Goal: Book appointment/travel/reservation

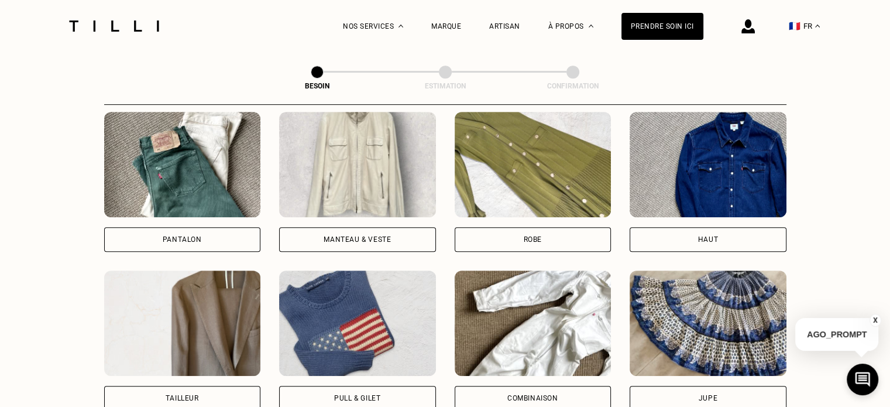
scroll to position [555, 0]
click at [524, 235] on div "Robe" at bounding box center [533, 238] width 18 height 7
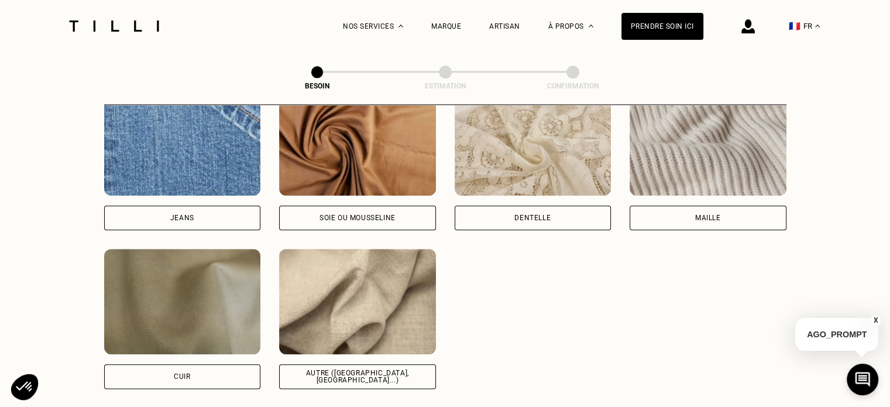
scroll to position [1304, 0]
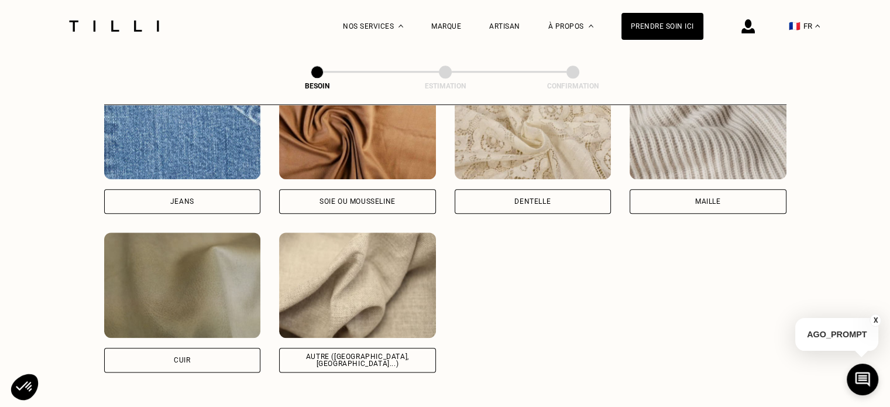
click at [363, 353] on div "Autre ([GEOGRAPHIC_DATA], [GEOGRAPHIC_DATA]...)" at bounding box center [357, 360] width 137 height 14
select select "FR"
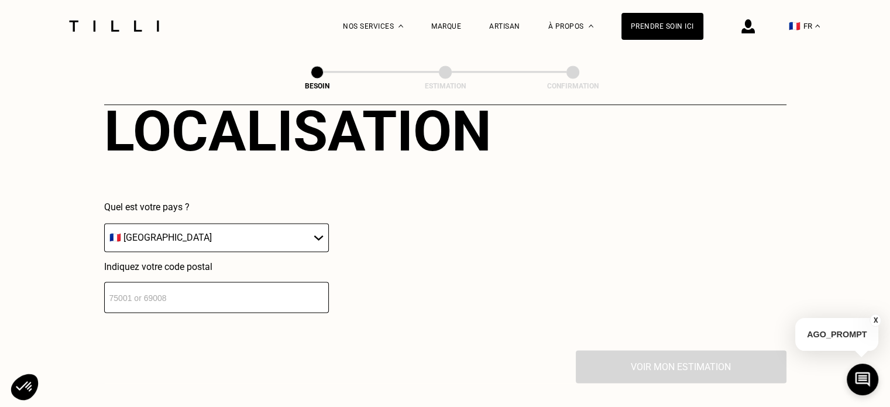
scroll to position [1653, 0]
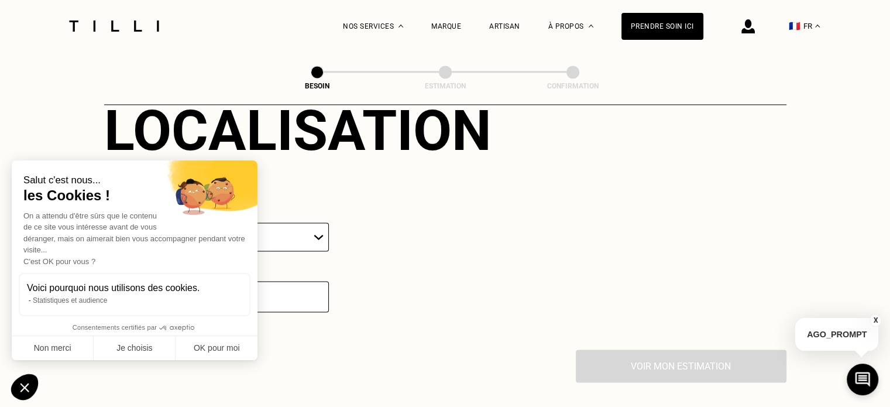
click at [241, 227] on div "Salut c'est nous... les Cookies ! On a attendu d'être sûrs que le contenu de ce…" at bounding box center [135, 260] width 246 height 200
click at [185, 348] on button "OK pour moi" at bounding box center [217, 348] width 82 height 25
checkbox input "true"
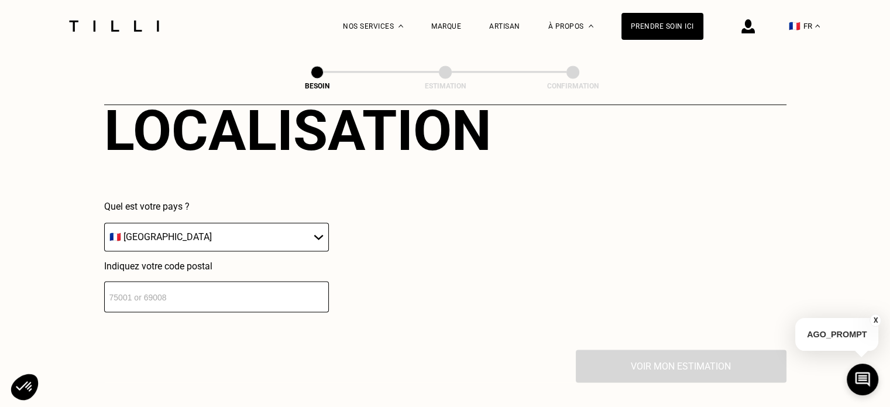
click at [235, 286] on input "number" at bounding box center [216, 296] width 225 height 31
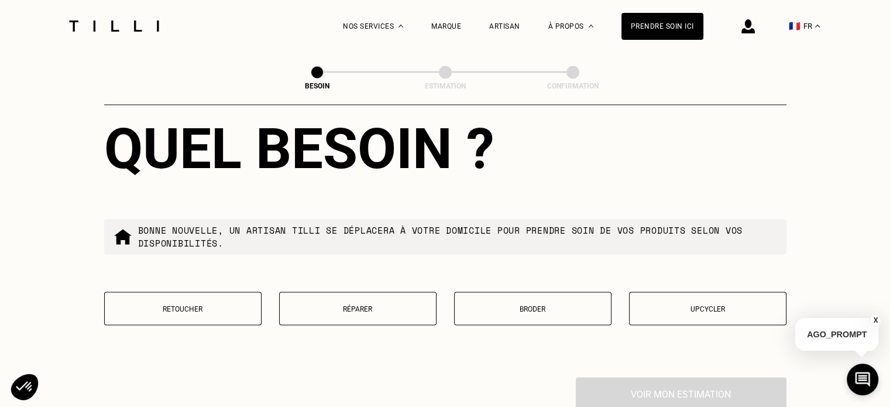
scroll to position [1951, 0]
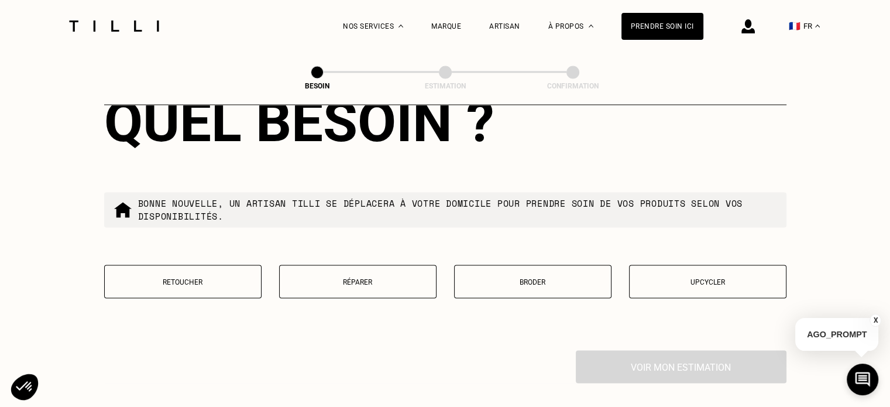
type input "59110"
click at [202, 281] on button "Retoucher" at bounding box center [182, 281] width 157 height 33
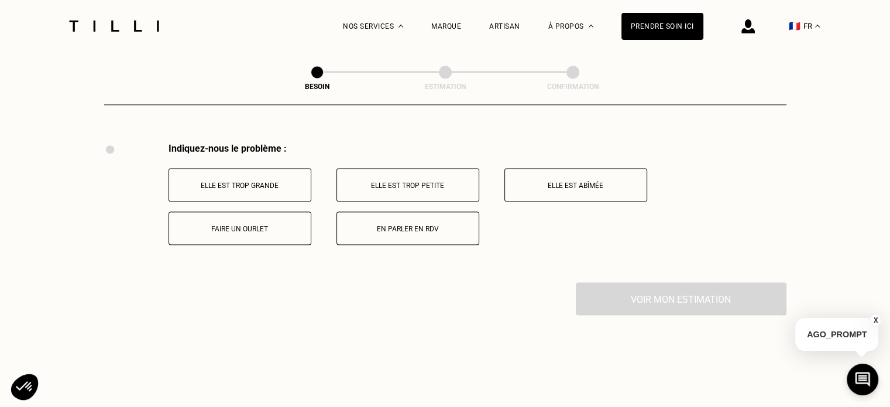
scroll to position [2164, 0]
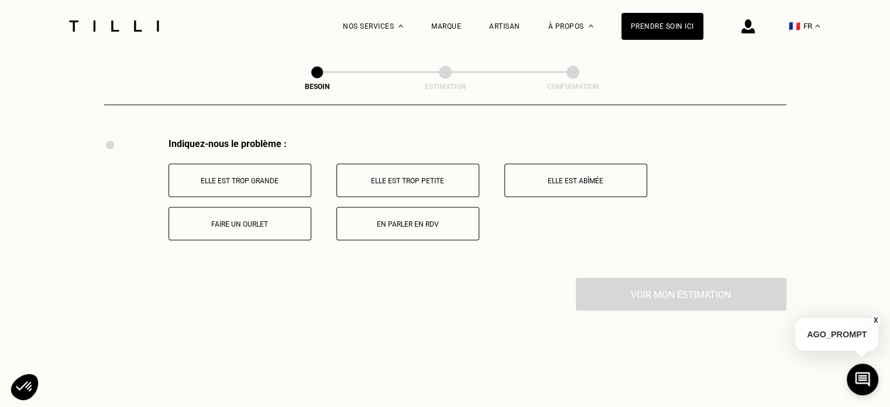
drag, startPoint x: 276, startPoint y: 218, endPoint x: 262, endPoint y: 265, distance: 48.5
click at [262, 265] on div "Indiquez-nous le problème : Elle est trop grande Elle est trop petite Elle est …" at bounding box center [445, 208] width 682 height 140
click at [258, 219] on p "Faire un ourlet" at bounding box center [240, 223] width 130 height 8
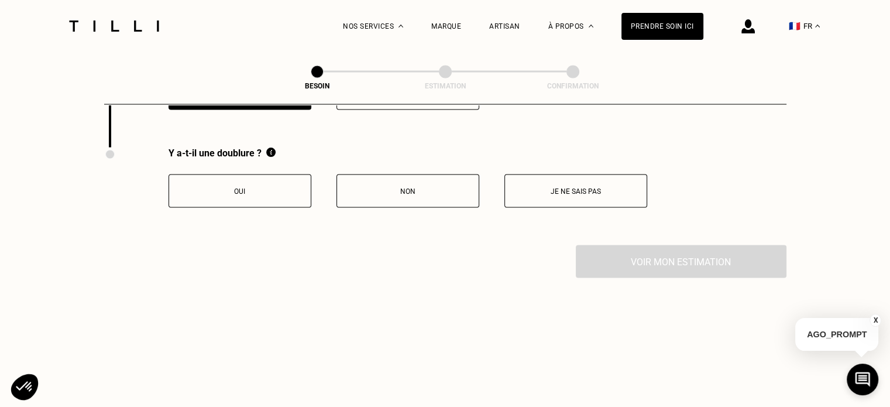
scroll to position [2304, 0]
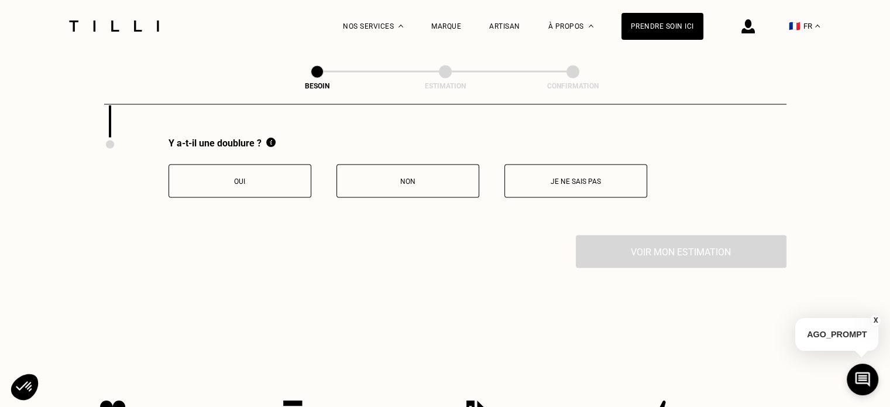
click at [450, 177] on p "Non" at bounding box center [408, 181] width 130 height 8
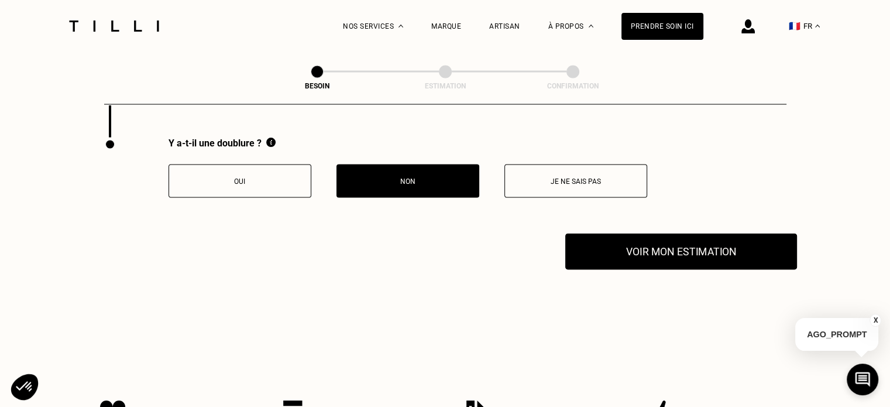
click at [625, 242] on button "Voir mon estimation" at bounding box center [681, 252] width 232 height 36
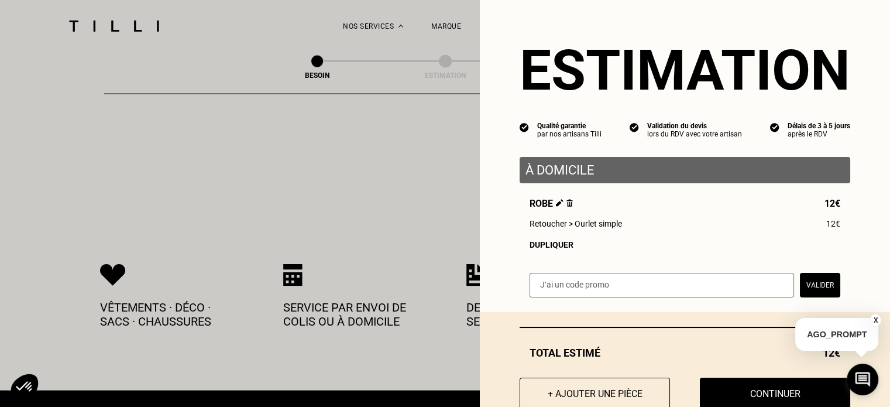
scroll to position [2439, 0]
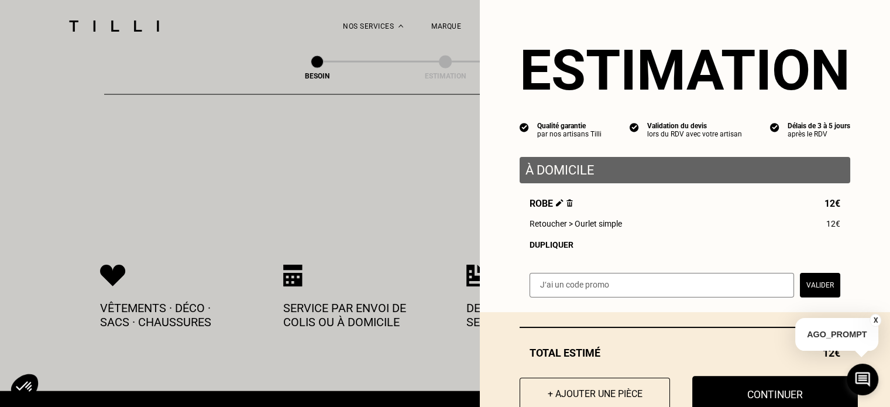
click at [742, 396] on button "Continuer" at bounding box center [775, 394] width 166 height 36
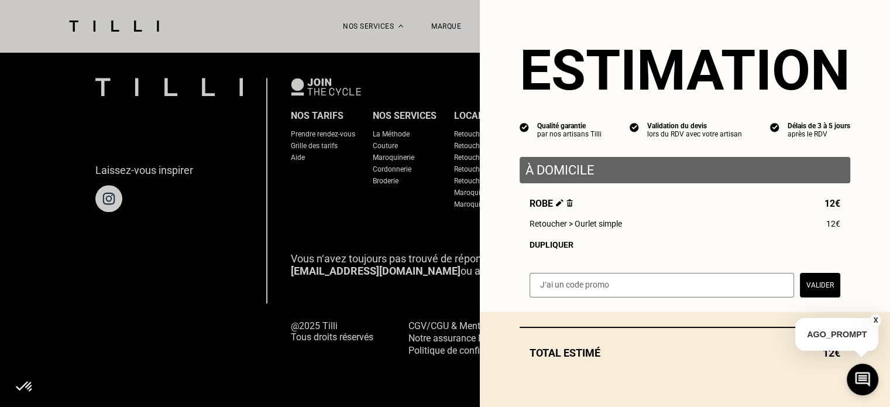
scroll to position [777, 0]
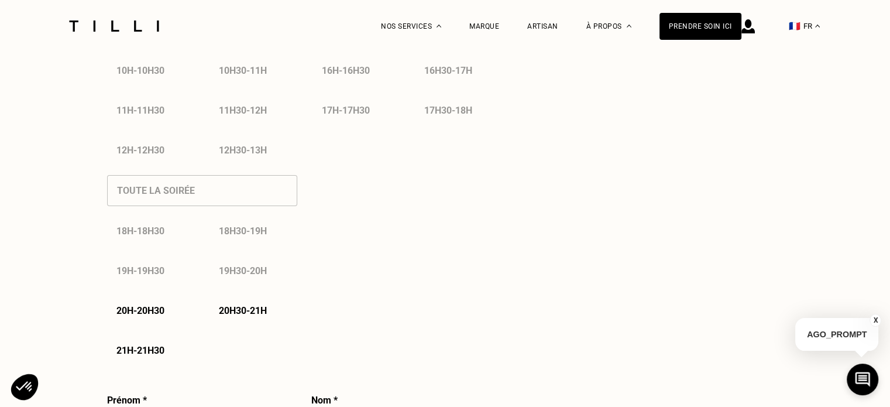
select select "FR"
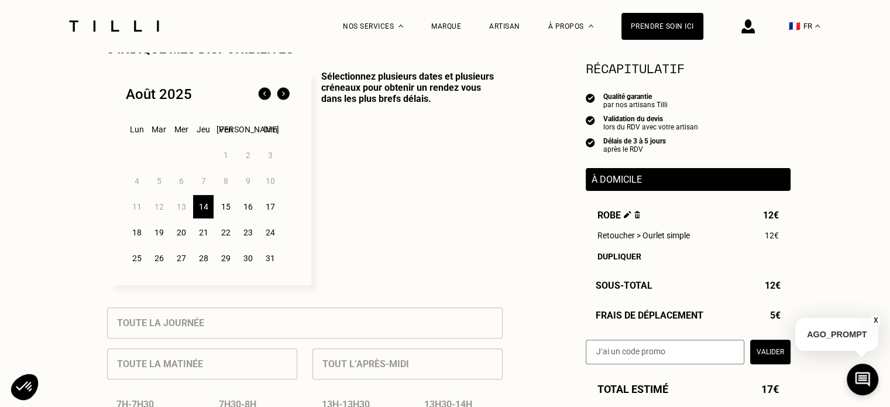
scroll to position [290, 0]
click at [201, 208] on div "14" at bounding box center [203, 205] width 20 height 23
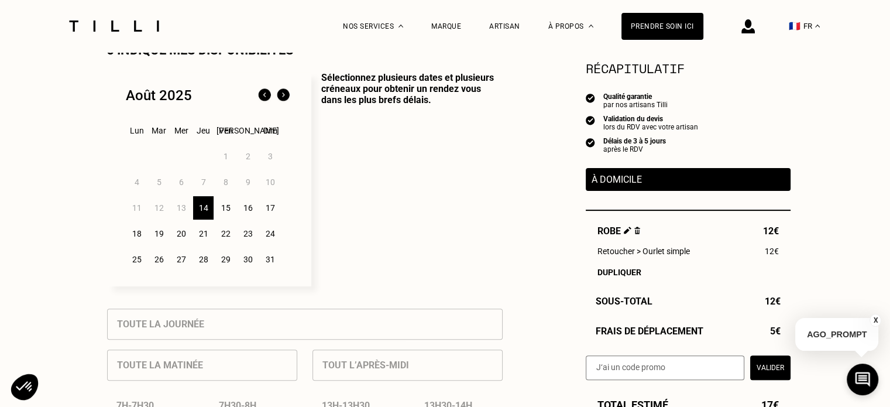
scroll to position [287, 0]
click at [228, 210] on div "15" at bounding box center [225, 208] width 20 height 23
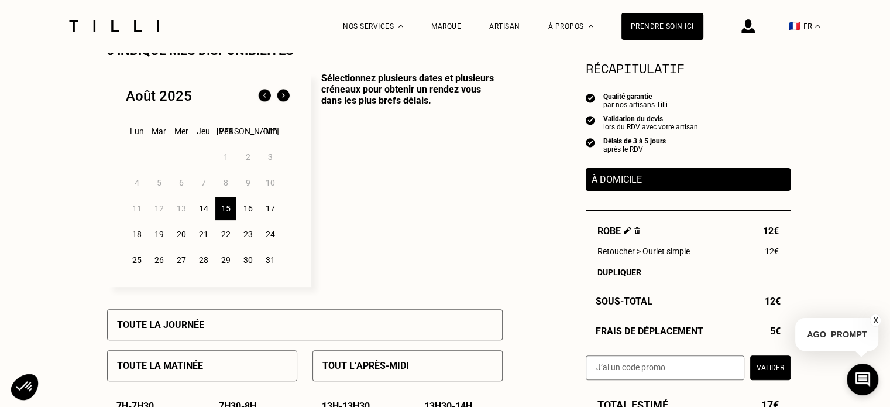
click at [200, 211] on div "14" at bounding box center [203, 208] width 20 height 23
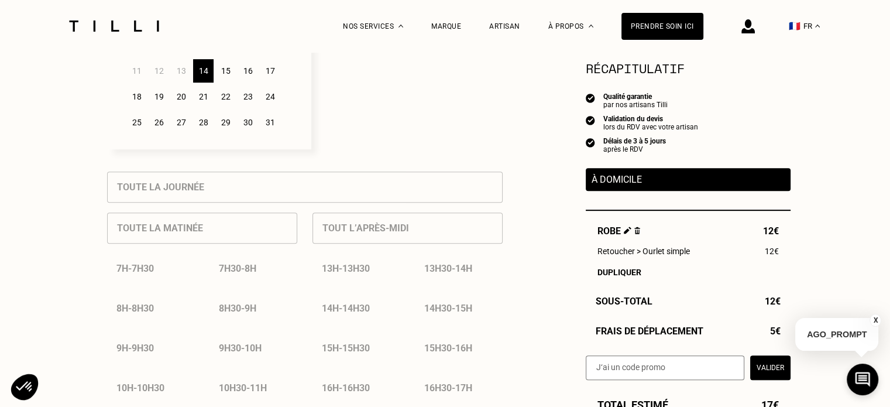
scroll to position [424, 0]
click at [133, 102] on div "18" at bounding box center [136, 97] width 20 height 23
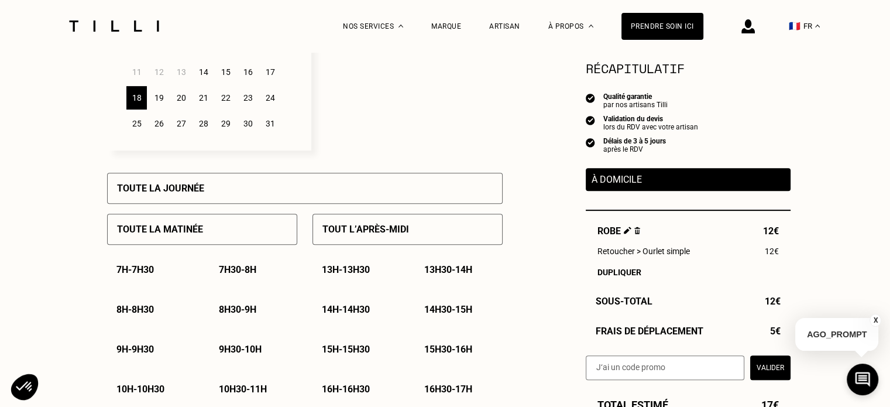
click at [220, 188] on div "Toute la journée" at bounding box center [305, 188] width 396 height 31
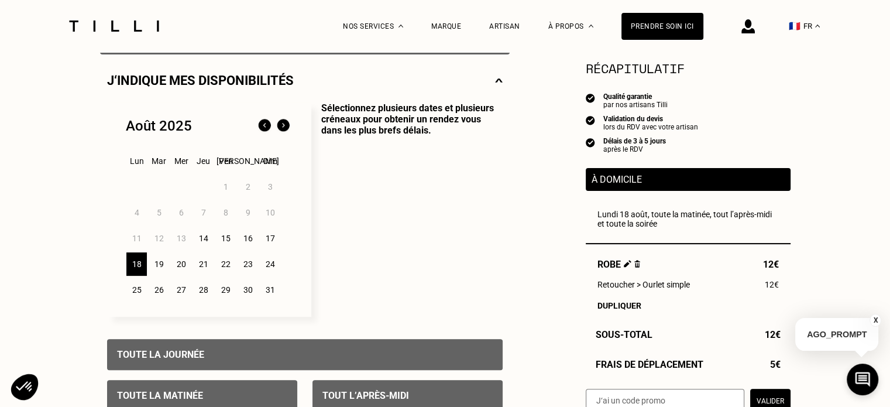
scroll to position [259, 0]
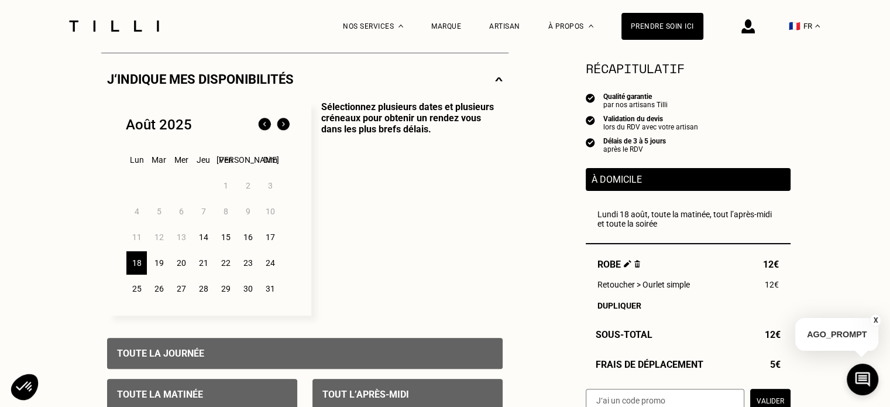
click at [245, 240] on div "16" at bounding box center [248, 236] width 20 height 23
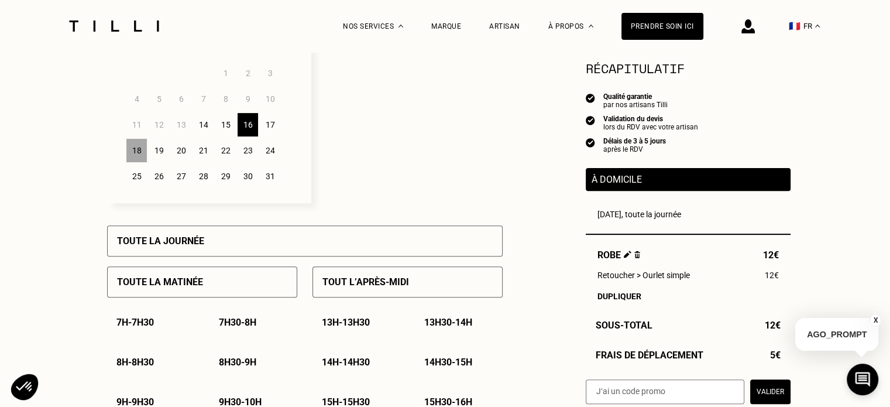
scroll to position [405, 0]
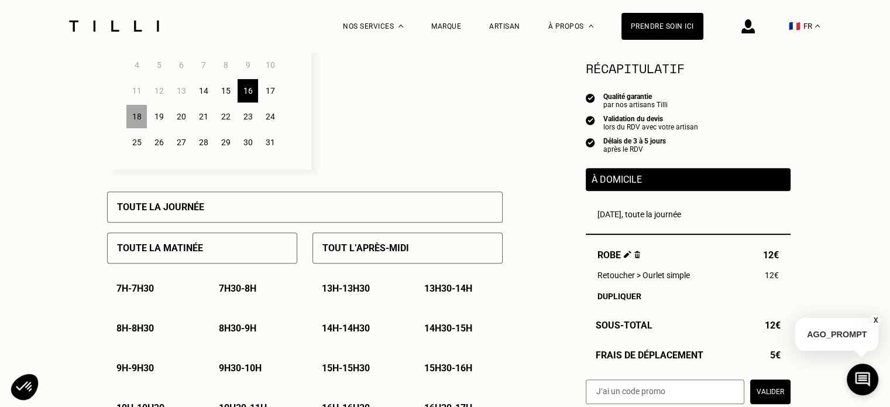
click at [393, 259] on div "Tout l’après-midi" at bounding box center [408, 247] width 190 height 31
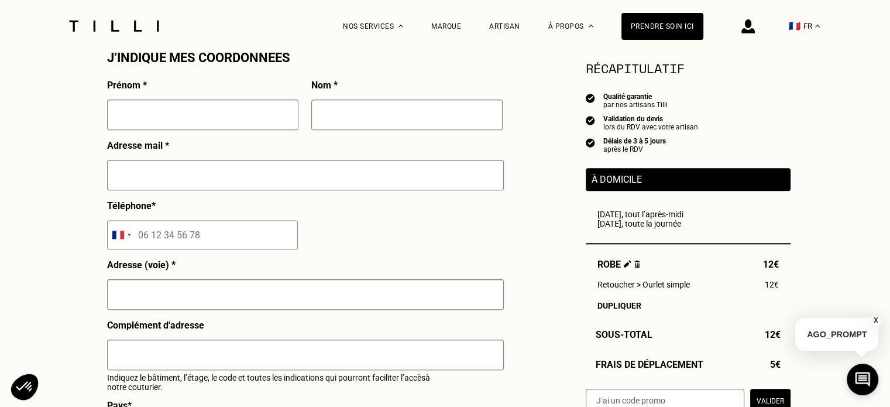
scroll to position [1083, 0]
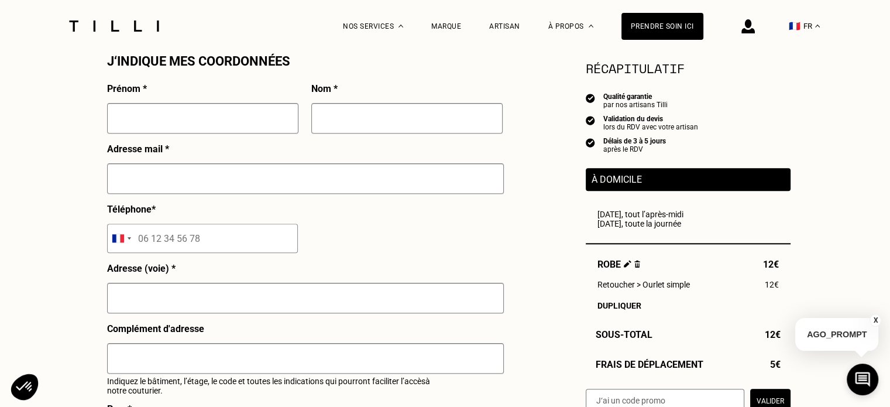
click at [181, 126] on input "text" at bounding box center [202, 118] width 191 height 30
type input "Alice"
type input "Lesage"
type input "[EMAIL_ADDRESS][DOMAIN_NAME]"
click at [227, 246] on input "tel" at bounding box center [202, 238] width 191 height 29
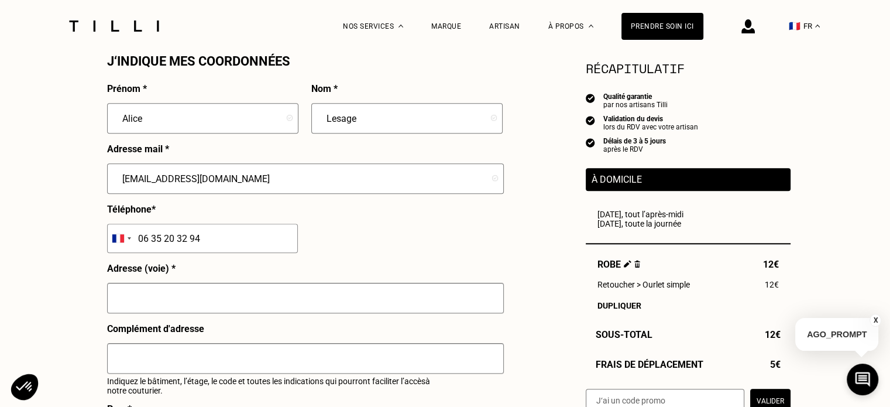
type input "06 35 20 32 94"
click at [206, 309] on input "text" at bounding box center [305, 298] width 397 height 30
type input "[STREET_ADDRESS]"
click at [200, 355] on input "text" at bounding box center [305, 358] width 397 height 30
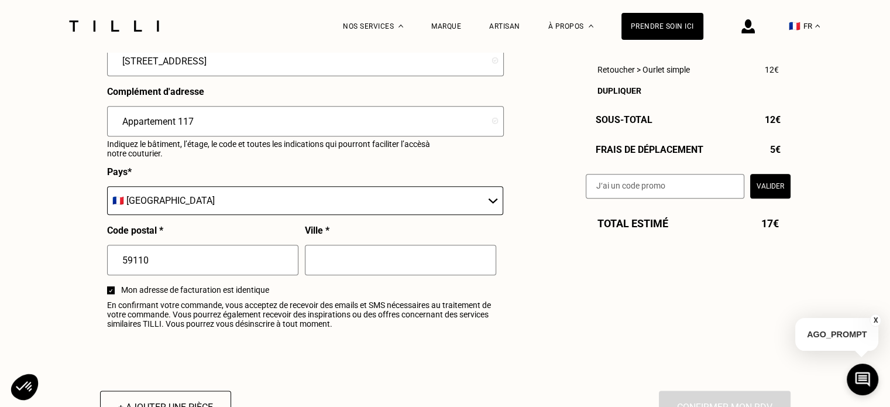
scroll to position [1331, 0]
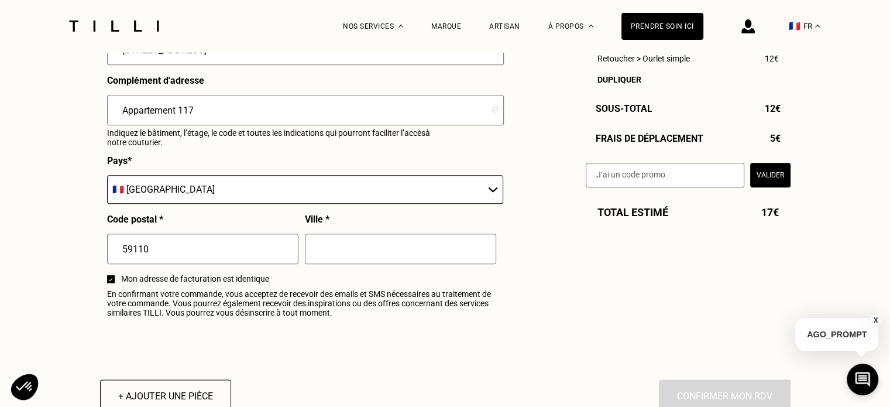
type input "Appartement 117"
click at [351, 259] on input "text" at bounding box center [400, 249] width 191 height 30
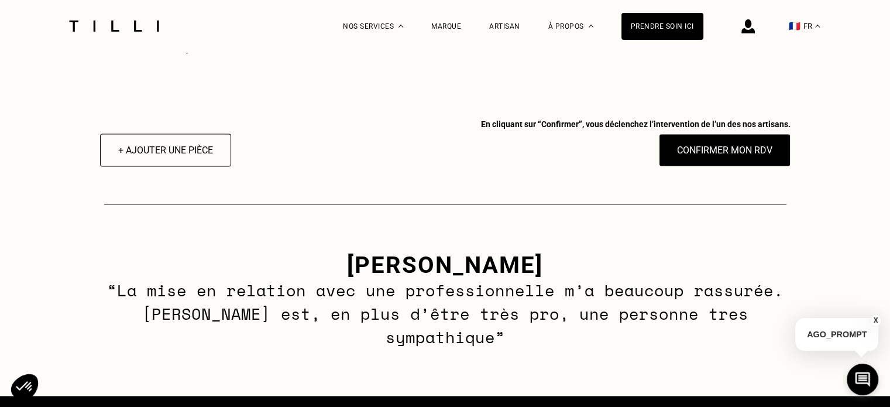
scroll to position [1594, 0]
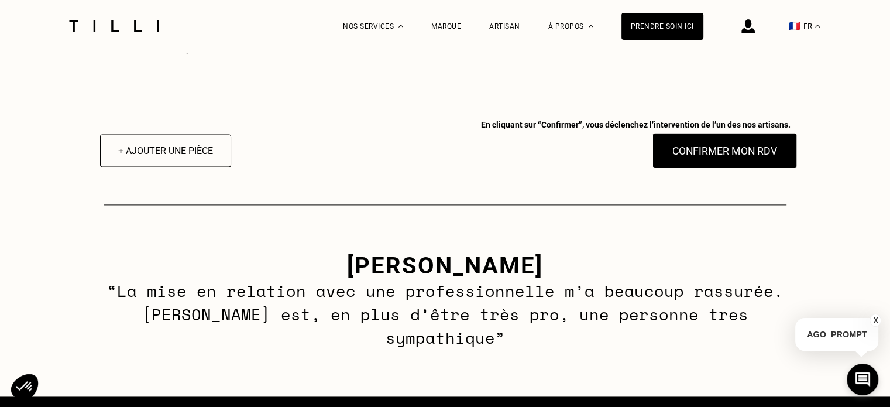
type input "La Madeleine"
click at [714, 163] on button "Confirmer mon RDV" at bounding box center [724, 150] width 145 height 36
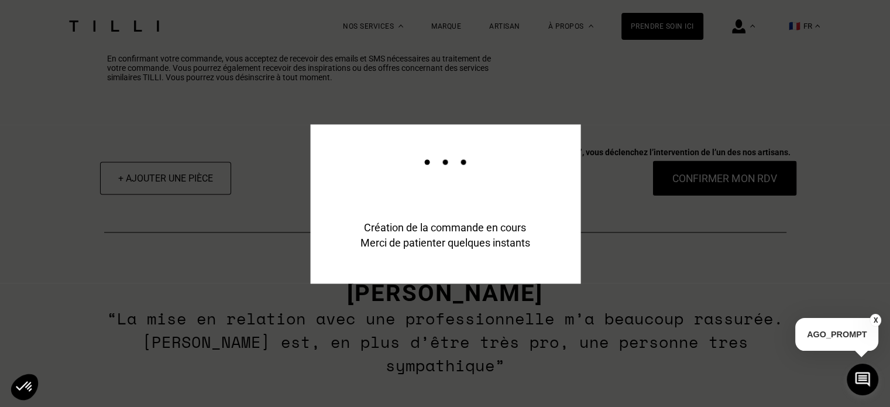
scroll to position [1622, 0]
